Goal: Task Accomplishment & Management: Use online tool/utility

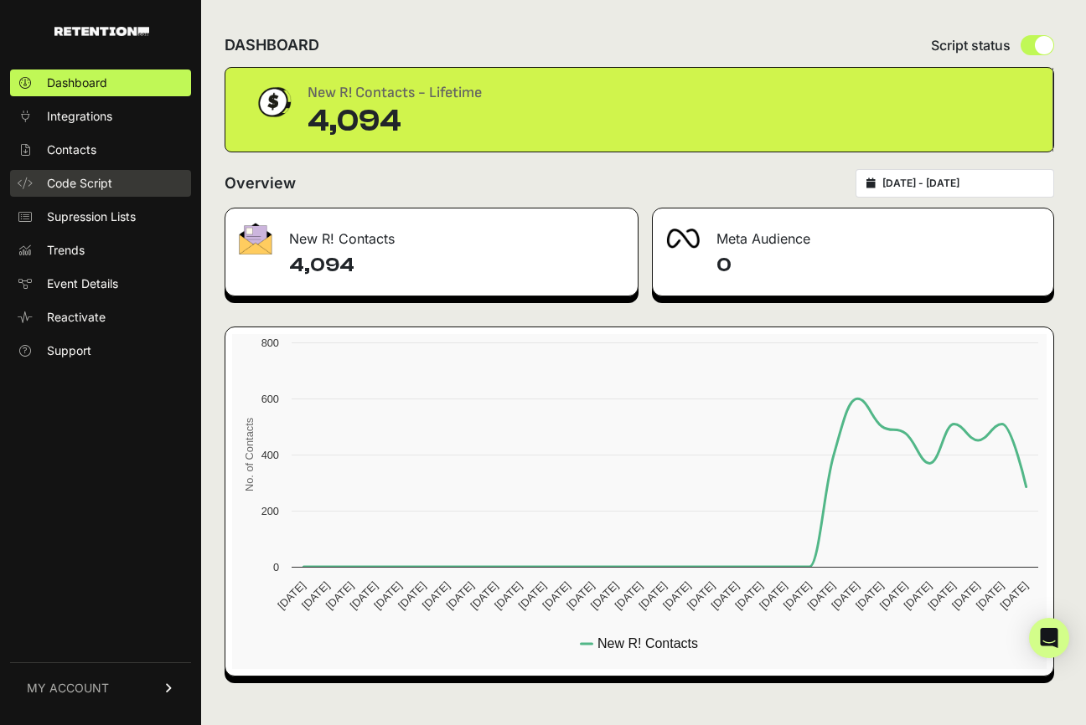
click at [81, 196] on link "Code Script" at bounding box center [100, 183] width 181 height 27
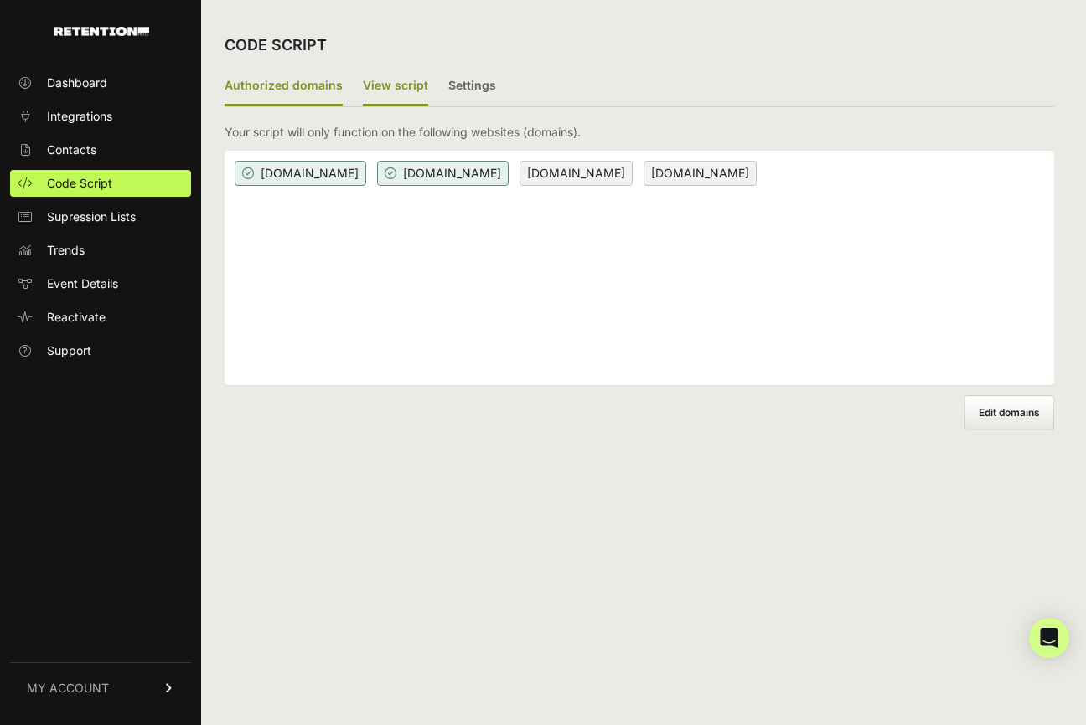
click at [363, 89] on label "View script" at bounding box center [395, 86] width 65 height 39
click at [0, 0] on input "View script" at bounding box center [0, 0] width 0 height 0
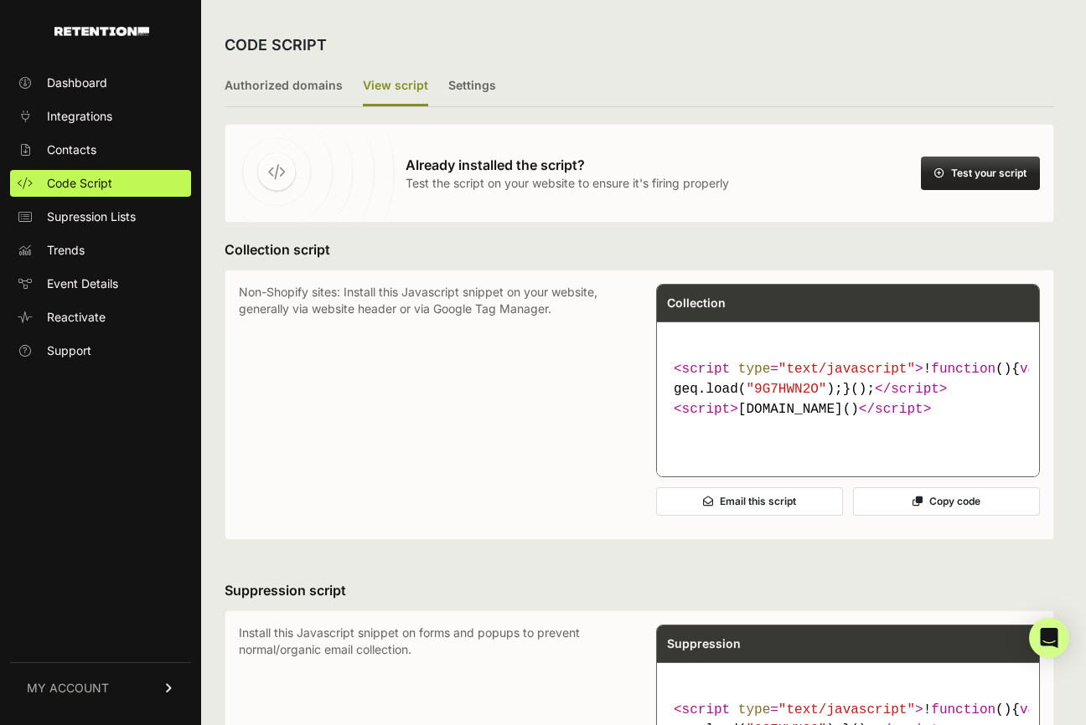
click at [893, 516] on button "Copy code" at bounding box center [946, 501] width 187 height 28
